Goal: Information Seeking & Learning: Learn about a topic

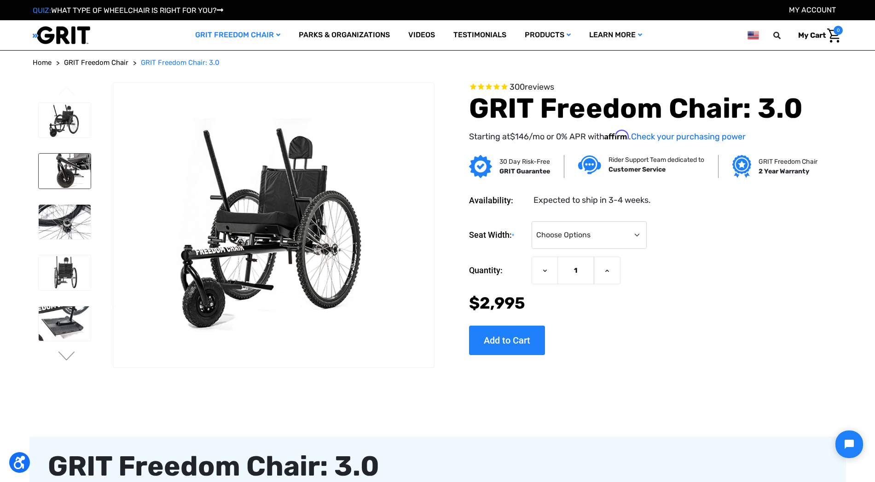
click at [77, 164] on img at bounding box center [65, 171] width 52 height 35
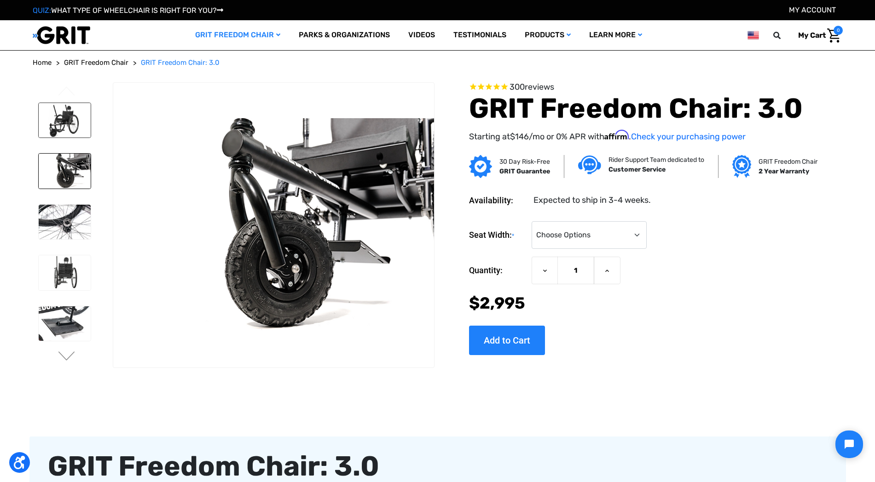
click at [57, 106] on img at bounding box center [65, 120] width 52 height 35
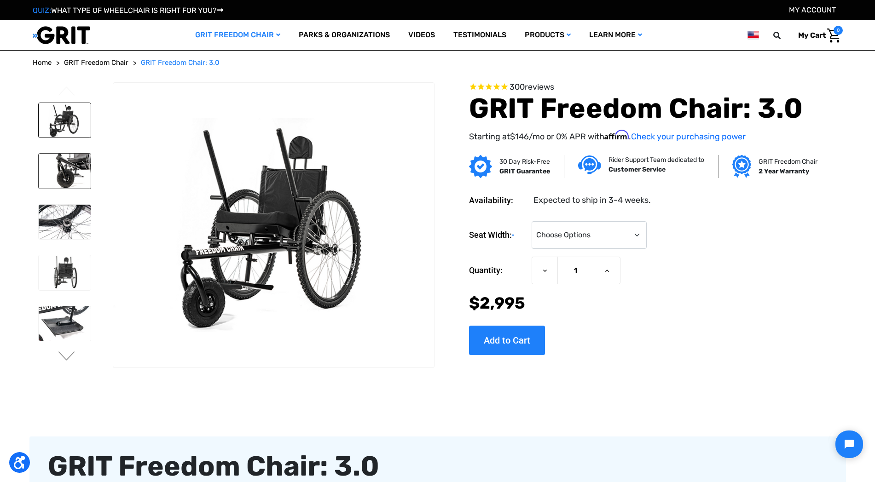
click at [79, 183] on img at bounding box center [65, 171] width 52 height 35
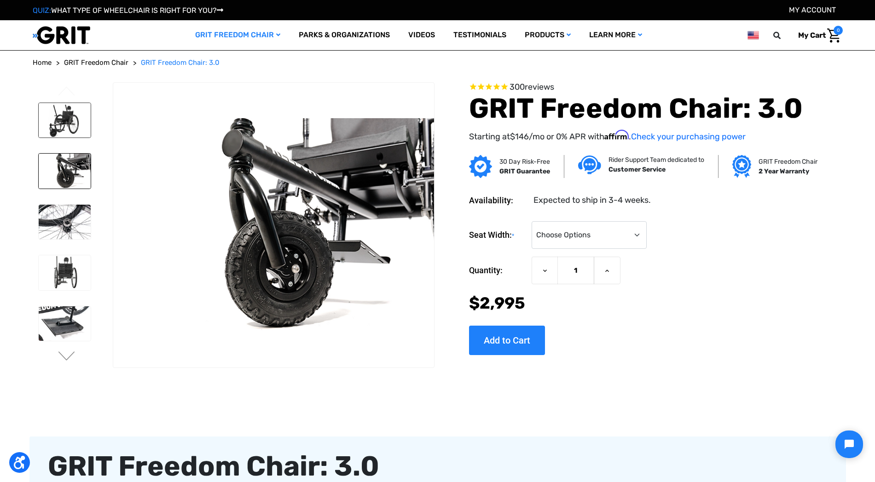
click at [72, 126] on img at bounding box center [65, 120] width 52 height 35
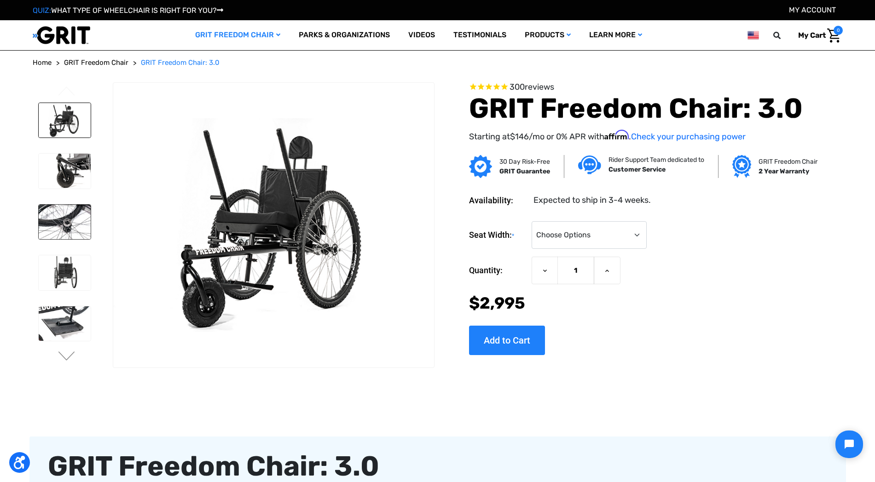
click at [57, 231] on img at bounding box center [65, 222] width 52 height 35
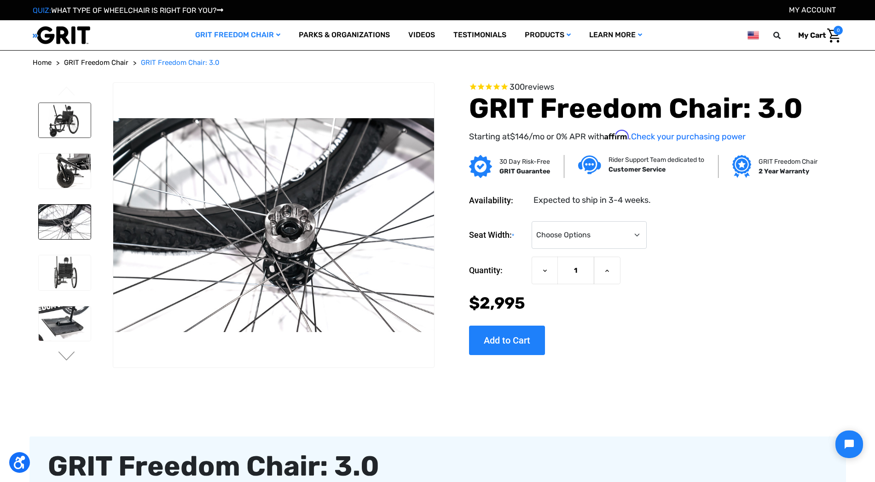
click at [77, 132] on img at bounding box center [65, 120] width 52 height 35
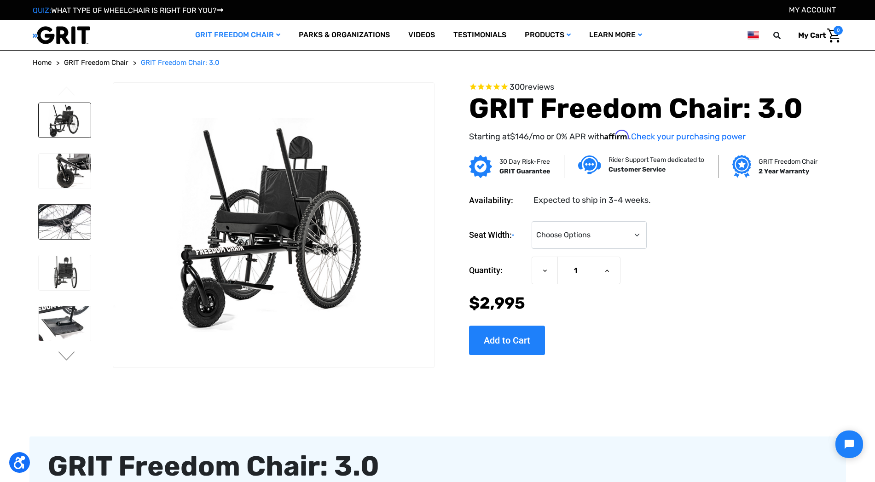
click at [58, 236] on img at bounding box center [65, 222] width 52 height 35
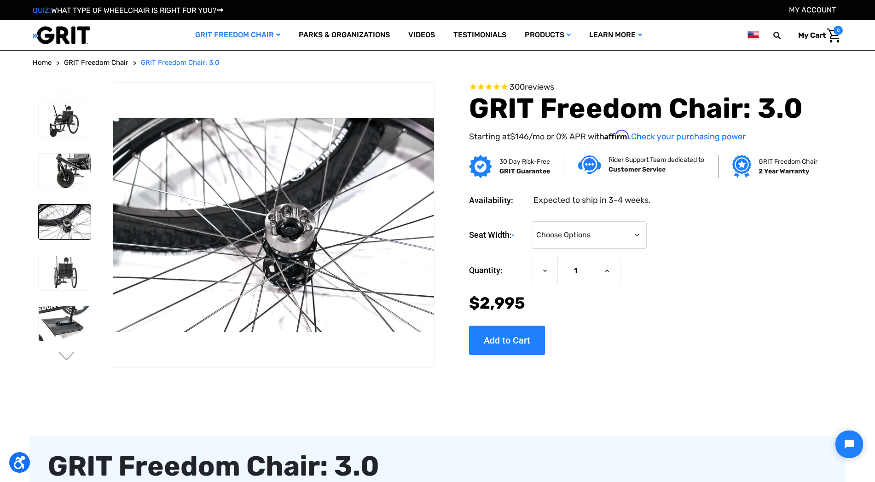
click at [75, 140] on li at bounding box center [64, 120] width 60 height 44
click at [66, 119] on img at bounding box center [65, 120] width 52 height 35
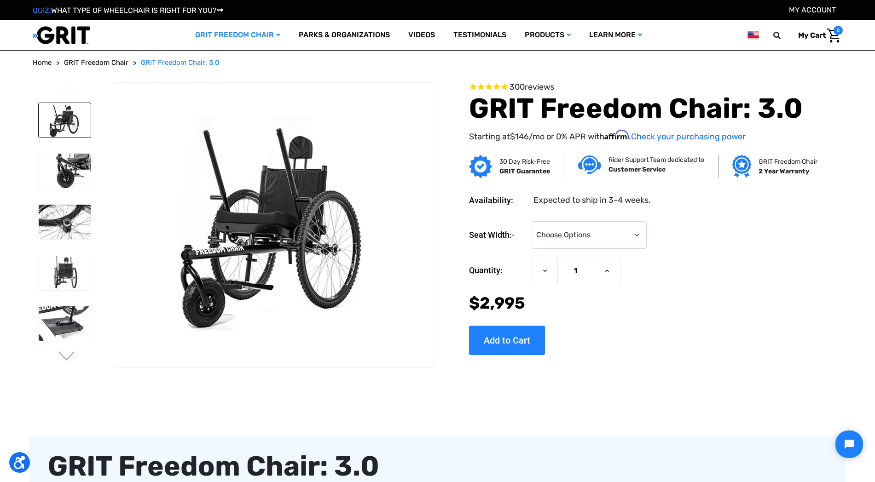
click at [77, 355] on ul "Previous" at bounding box center [73, 225] width 81 height 287
click at [65, 354] on button "Next" at bounding box center [66, 357] width 19 height 11
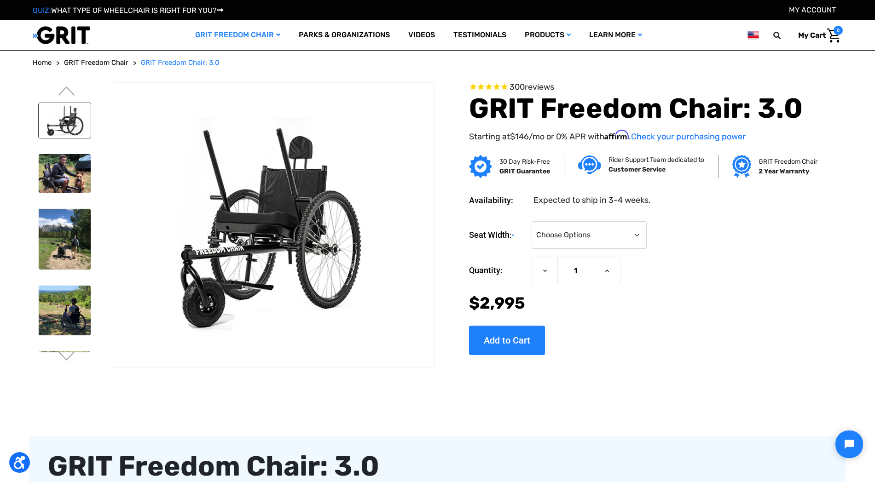
click at [58, 132] on img at bounding box center [65, 120] width 52 height 35
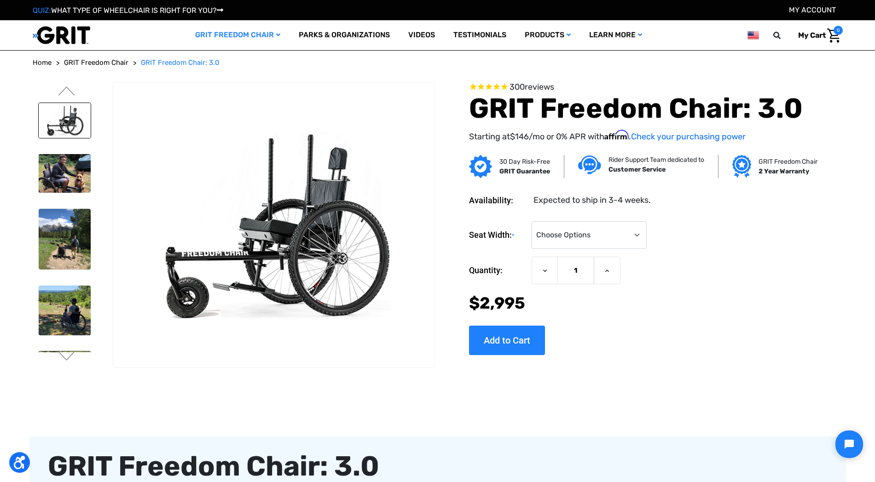
click at [66, 351] on link at bounding box center [64, 374] width 53 height 47
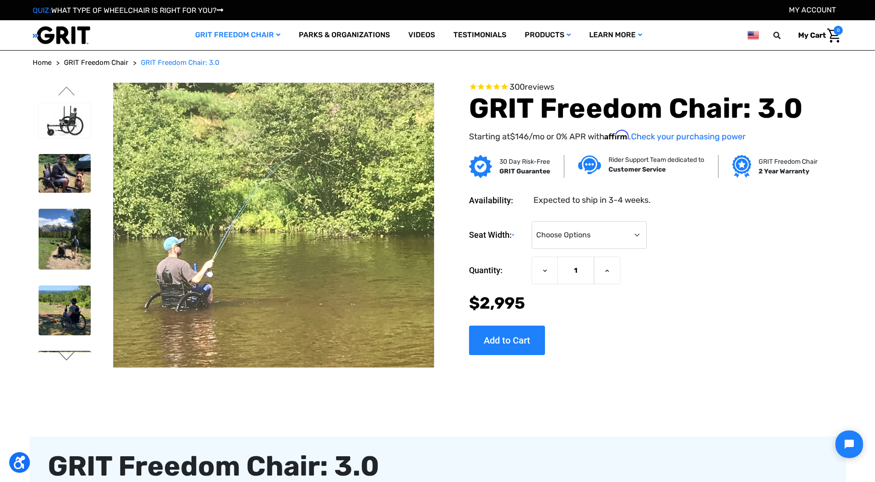
click at [69, 360] on button "Next" at bounding box center [66, 357] width 19 height 11
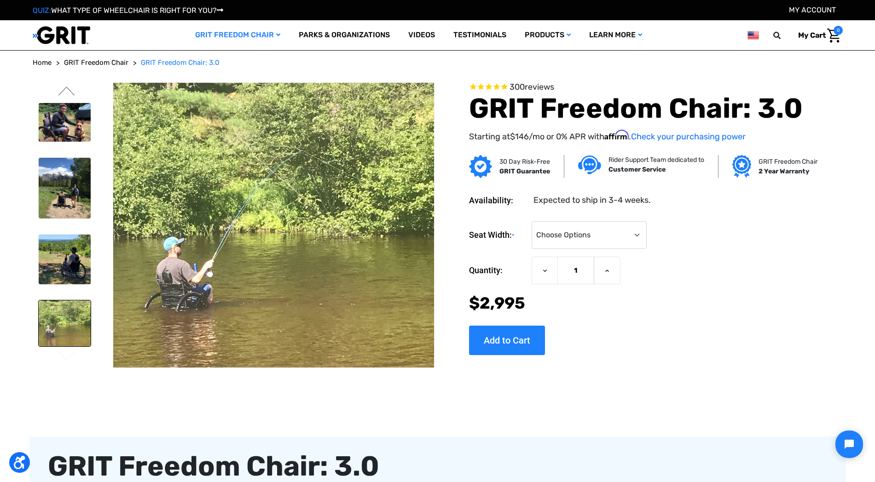
click at [69, 85] on ul "Previous" at bounding box center [73, 225] width 81 height 287
click at [69, 91] on button "Previous" at bounding box center [66, 92] width 19 height 11
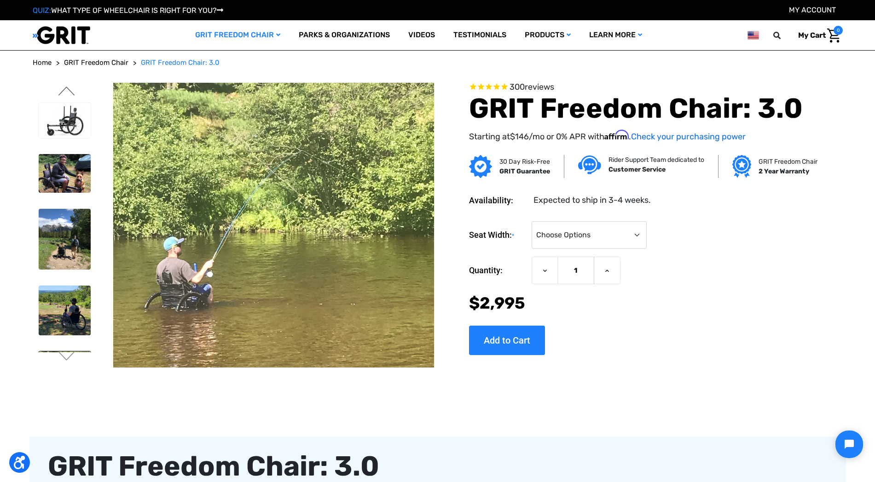
click at [68, 89] on button "Previous" at bounding box center [66, 92] width 19 height 11
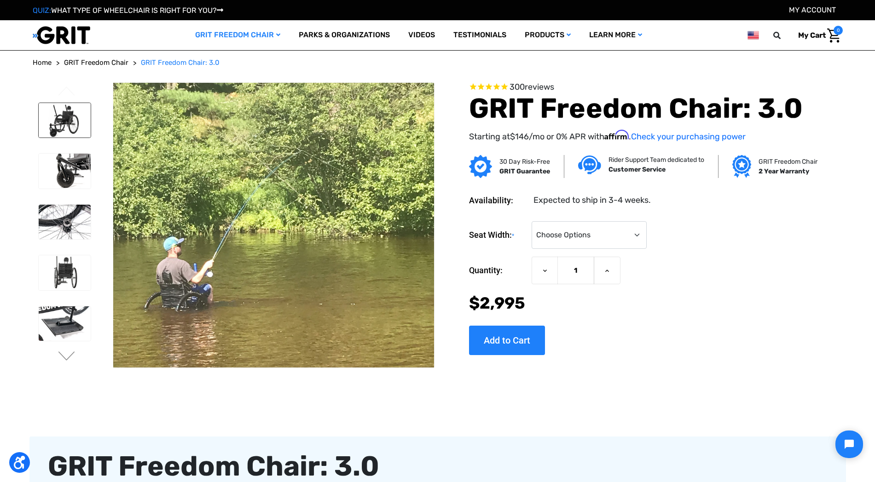
click at [64, 127] on img at bounding box center [65, 120] width 52 height 35
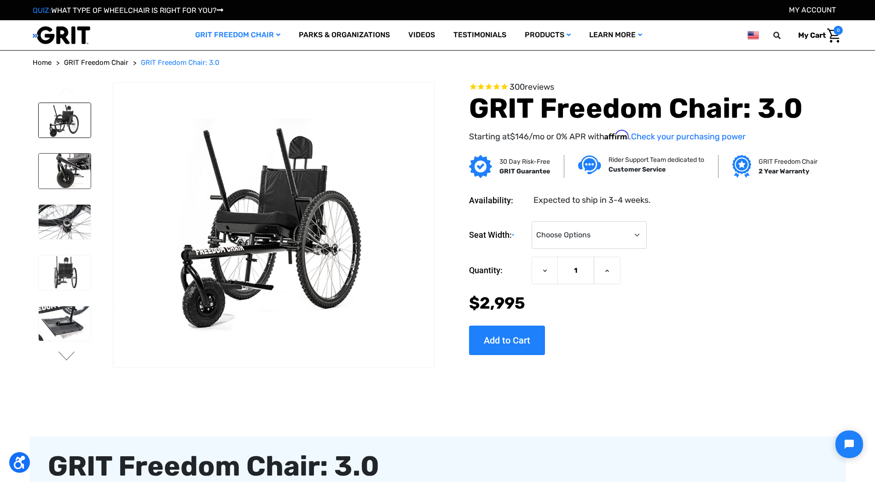
click at [65, 173] on img at bounding box center [65, 171] width 52 height 35
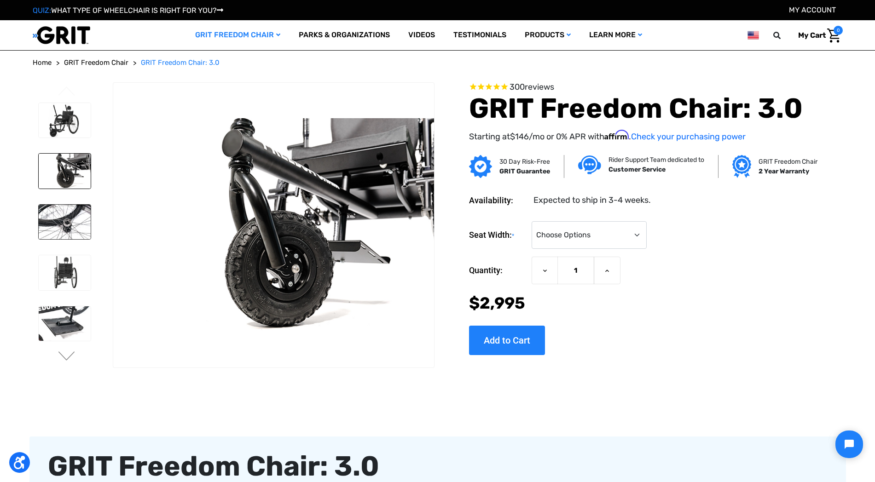
click at [73, 210] on img at bounding box center [65, 222] width 52 height 35
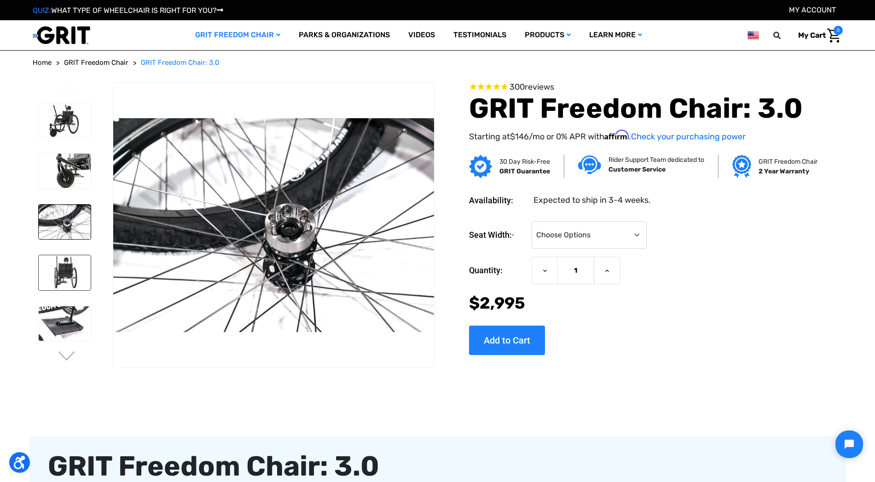
click at [78, 265] on img at bounding box center [65, 272] width 52 height 35
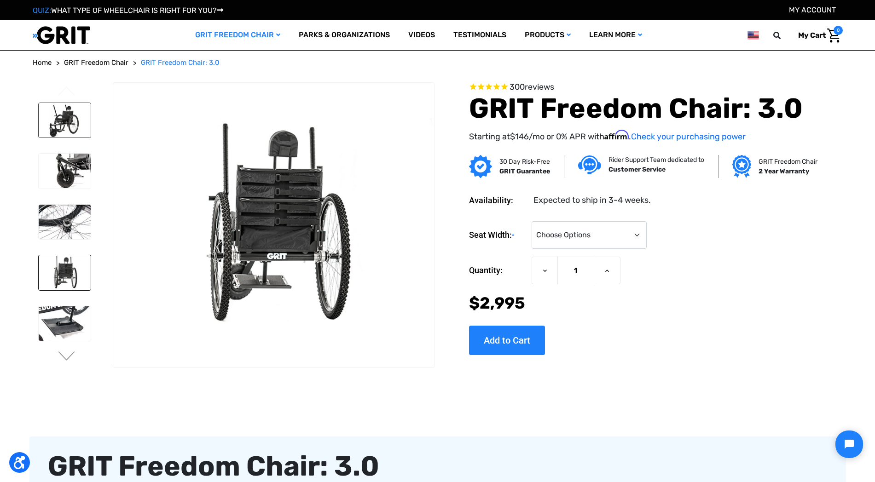
click at [73, 131] on img at bounding box center [65, 120] width 52 height 35
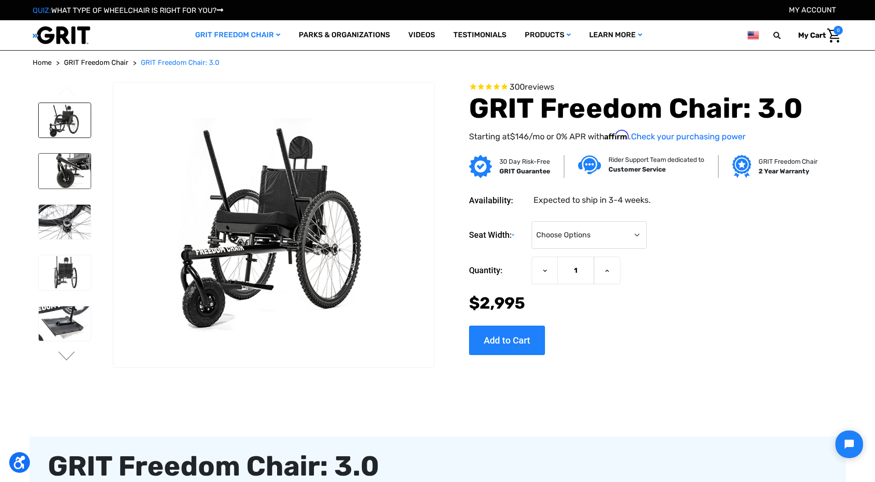
click at [77, 175] on img at bounding box center [65, 171] width 52 height 35
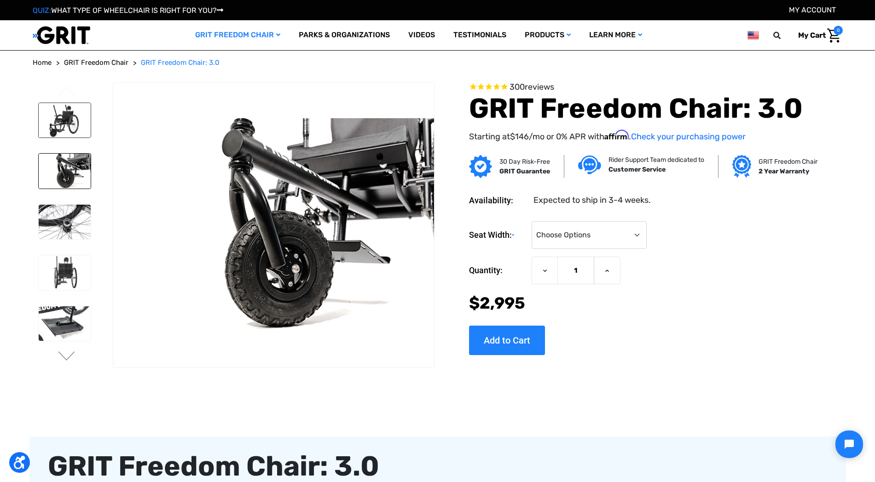
click at [61, 121] on img at bounding box center [65, 120] width 52 height 35
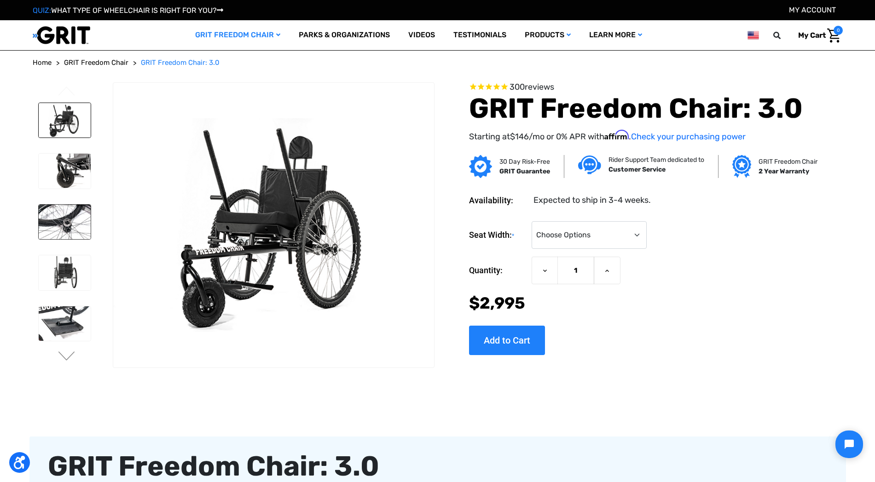
click at [70, 225] on img at bounding box center [65, 222] width 52 height 35
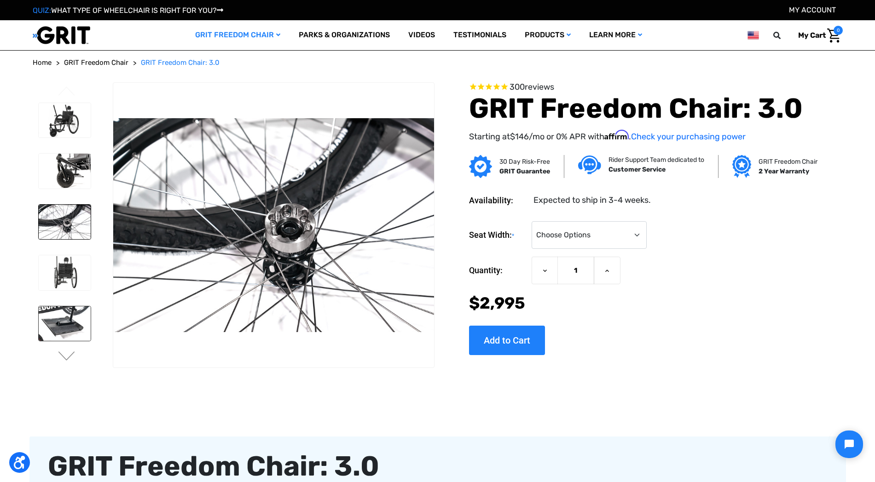
click at [83, 323] on img at bounding box center [65, 323] width 52 height 35
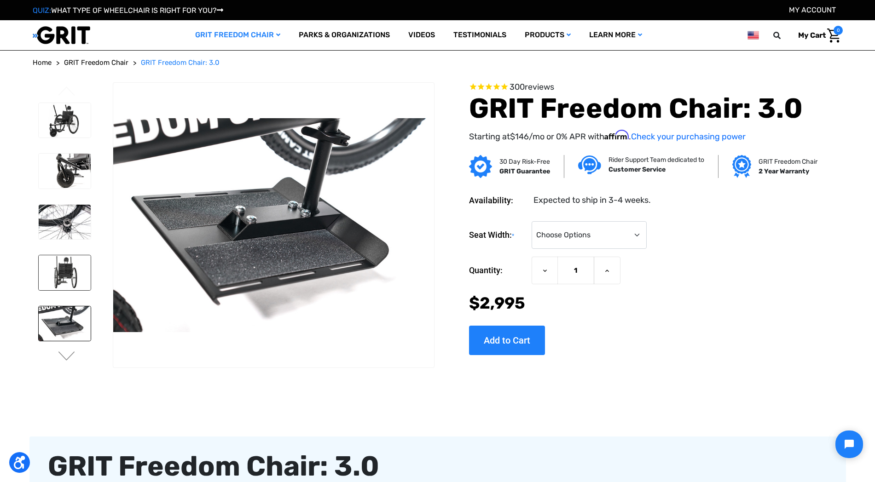
click at [72, 285] on img at bounding box center [65, 272] width 52 height 35
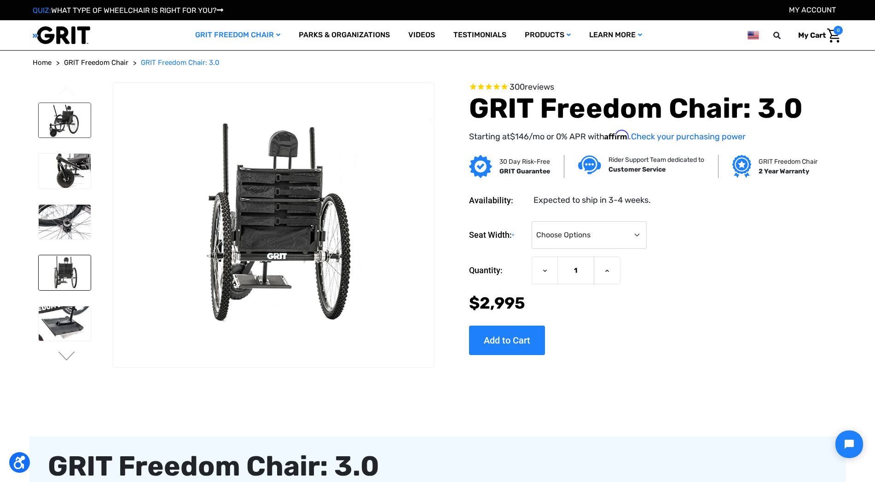
click at [80, 120] on img at bounding box center [65, 120] width 52 height 35
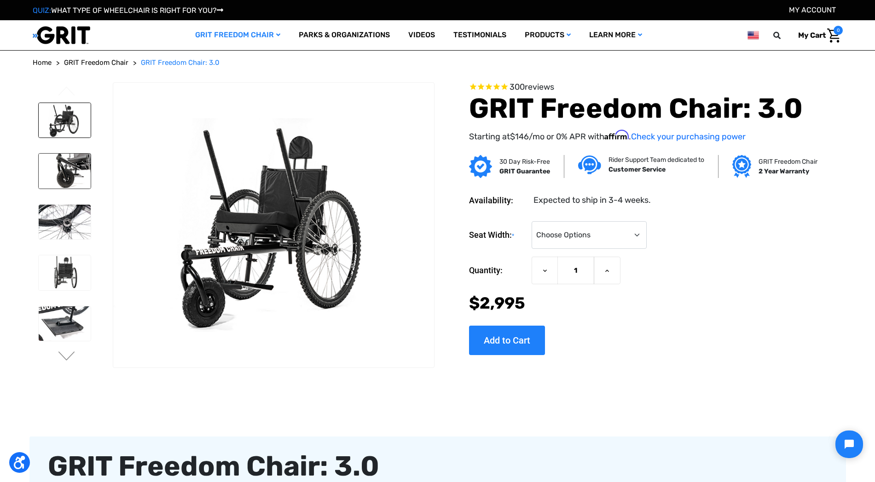
click at [71, 158] on img at bounding box center [65, 171] width 52 height 35
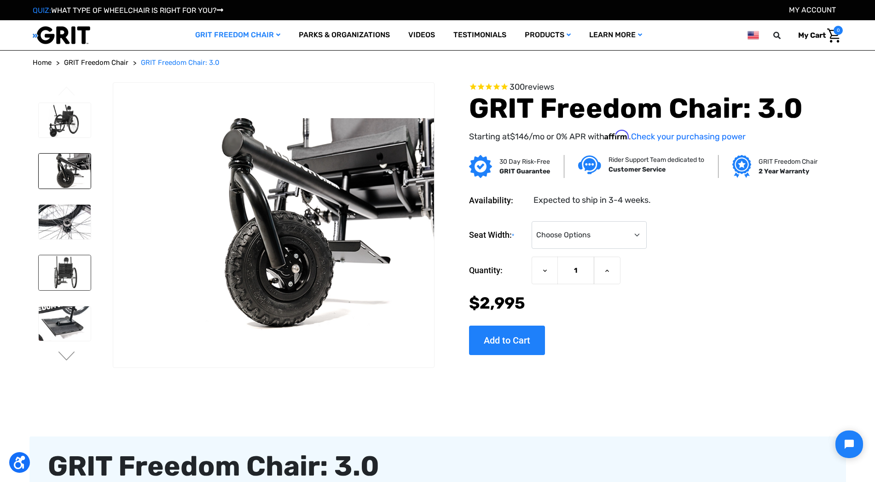
click at [71, 267] on img at bounding box center [65, 272] width 52 height 35
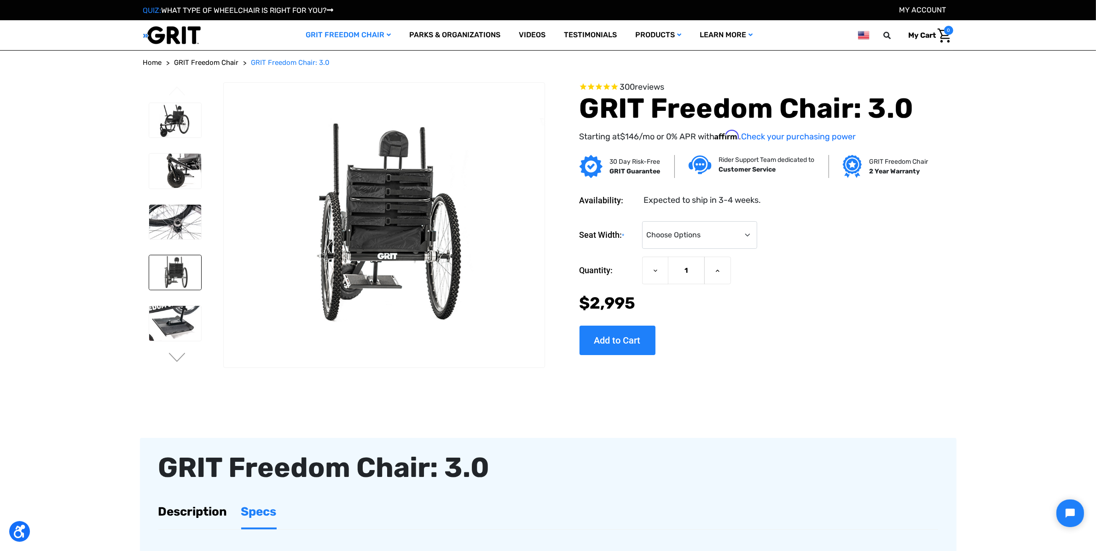
click at [173, 268] on img at bounding box center [175, 272] width 52 height 35
click at [169, 181] on img at bounding box center [175, 171] width 52 height 35
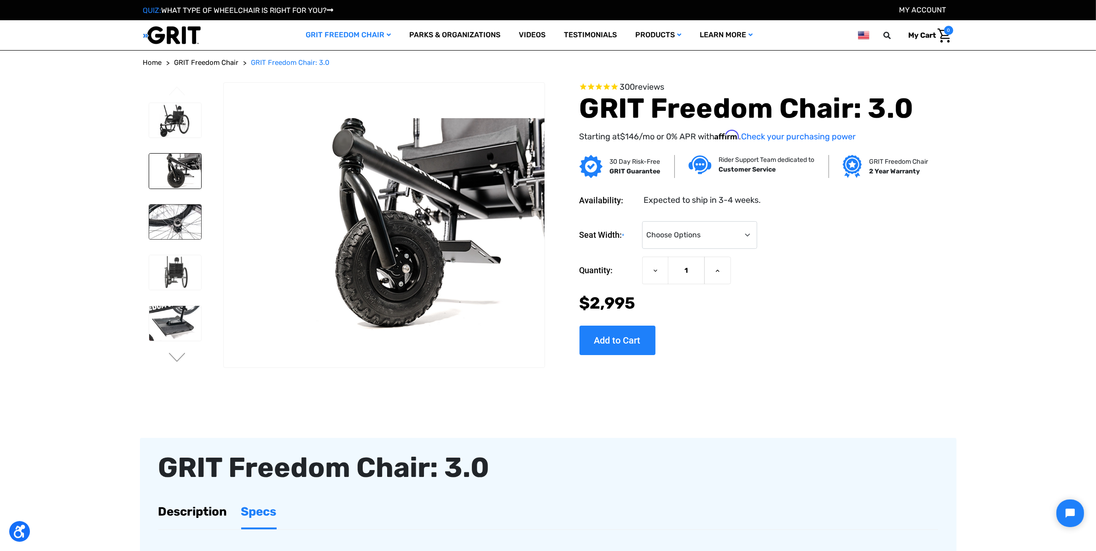
click at [157, 225] on img at bounding box center [175, 222] width 52 height 35
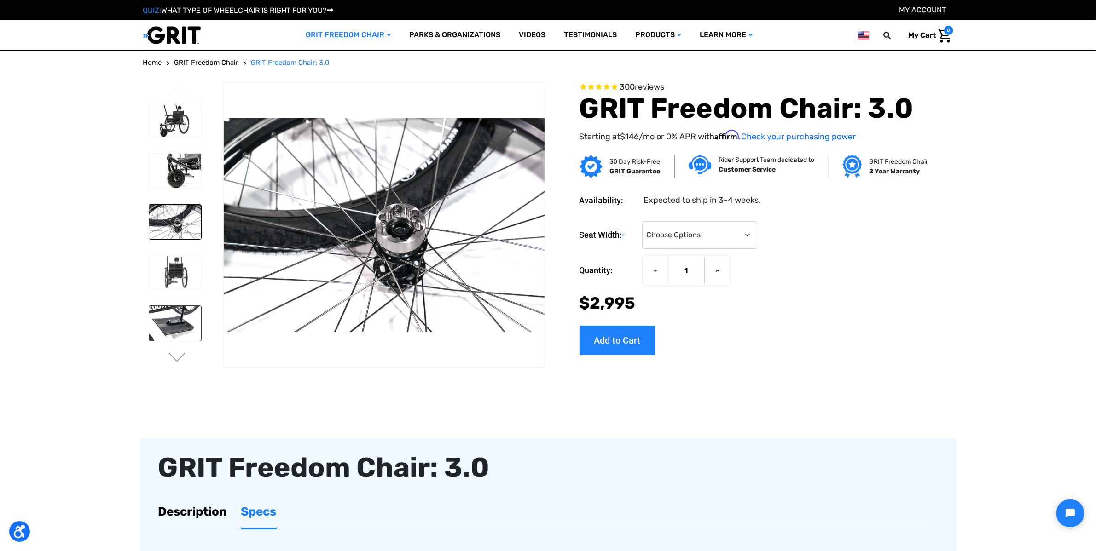
click at [171, 324] on img at bounding box center [175, 323] width 52 height 35
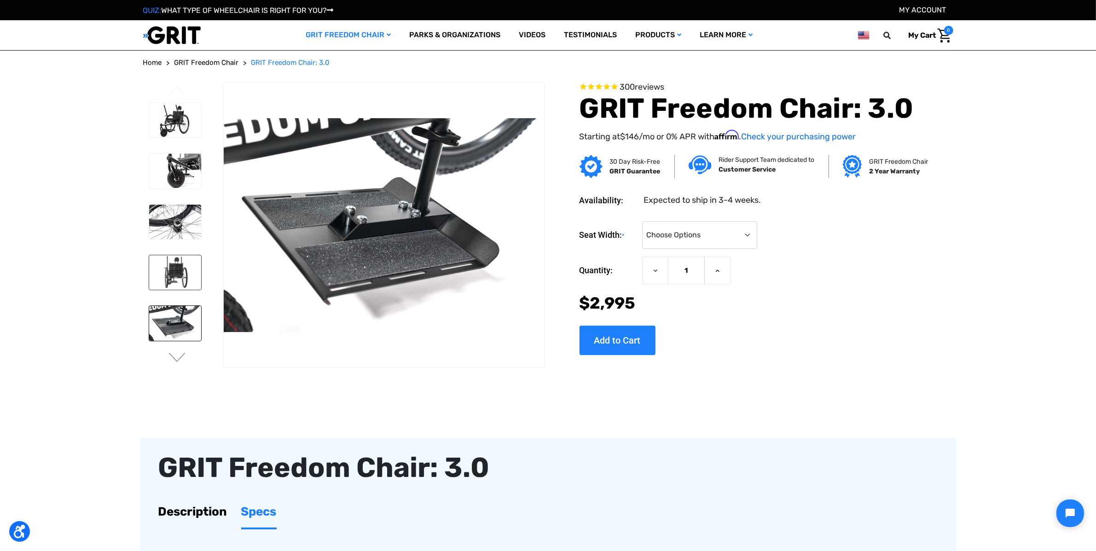
click at [170, 277] on img at bounding box center [175, 272] width 52 height 35
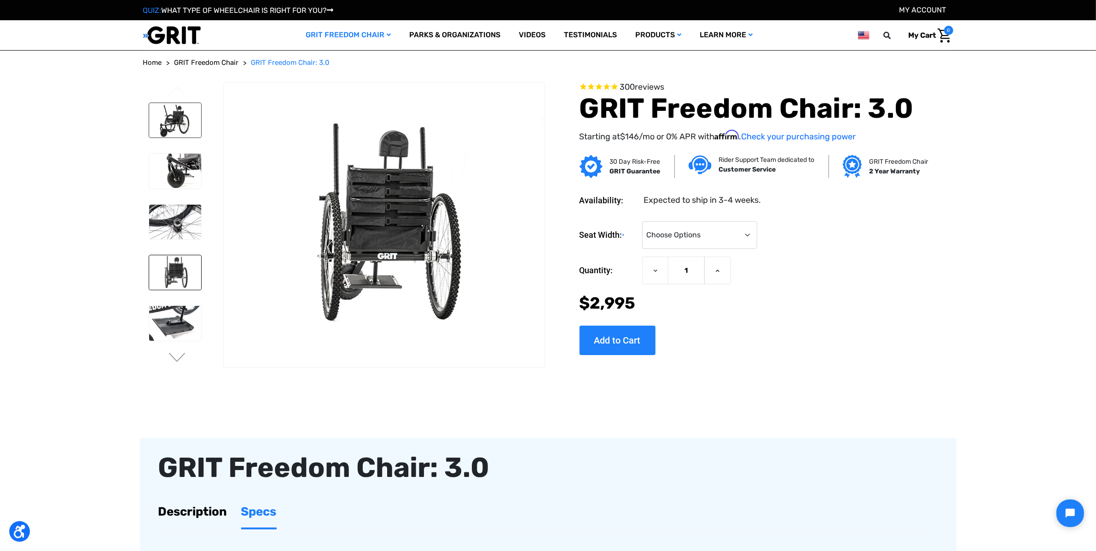
click at [178, 124] on img at bounding box center [175, 120] width 52 height 35
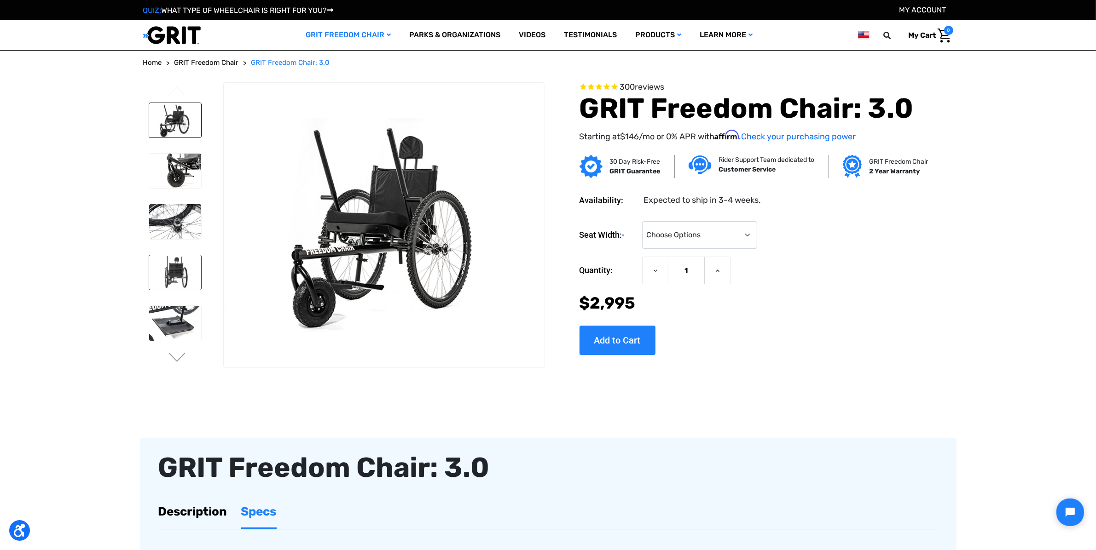
click at [170, 281] on img at bounding box center [175, 272] width 52 height 35
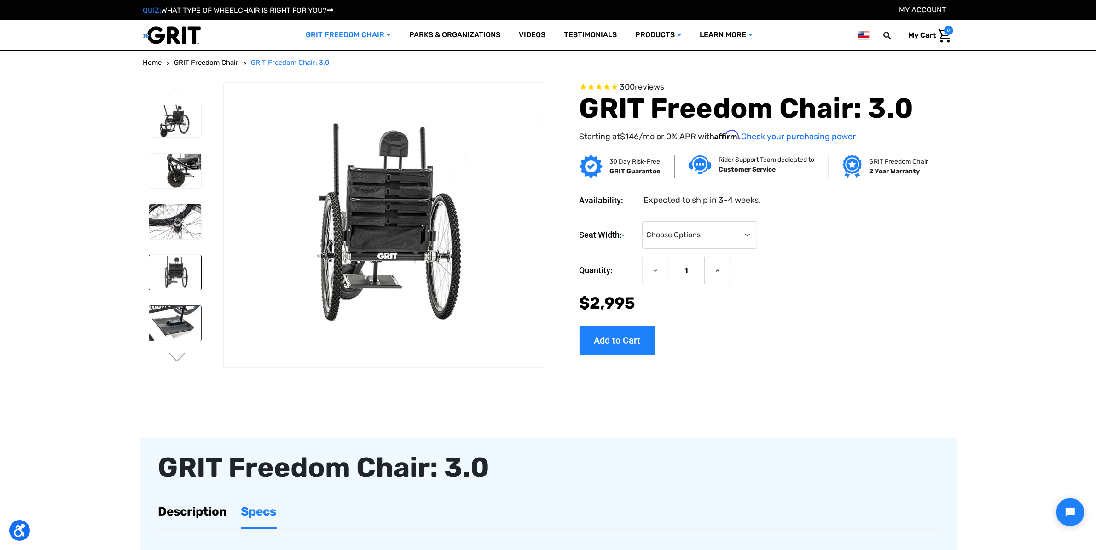
click at [175, 318] on img at bounding box center [175, 323] width 52 height 35
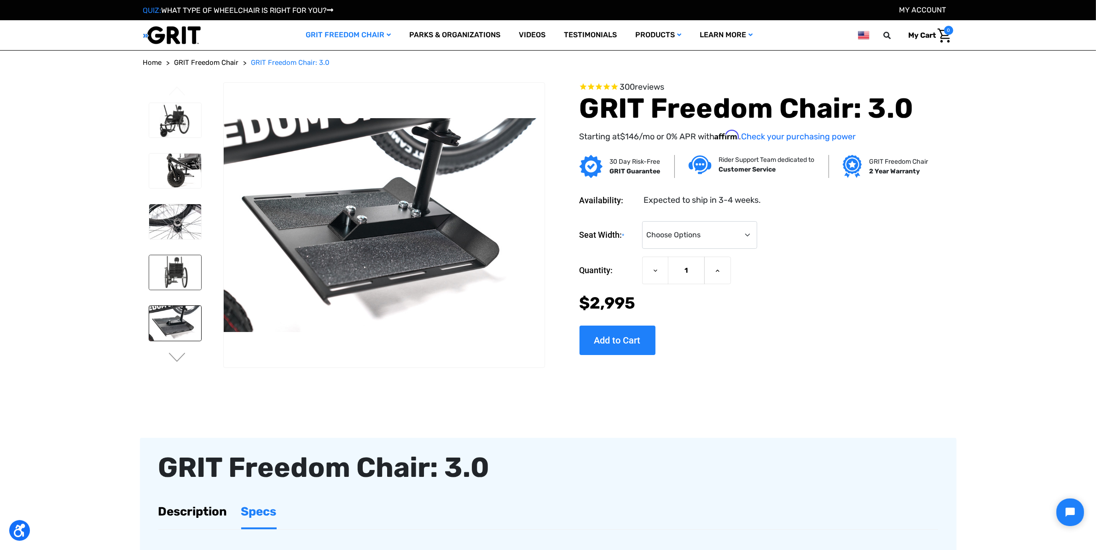
click at [175, 263] on img at bounding box center [175, 272] width 52 height 35
